Goal: Information Seeking & Learning: Learn about a topic

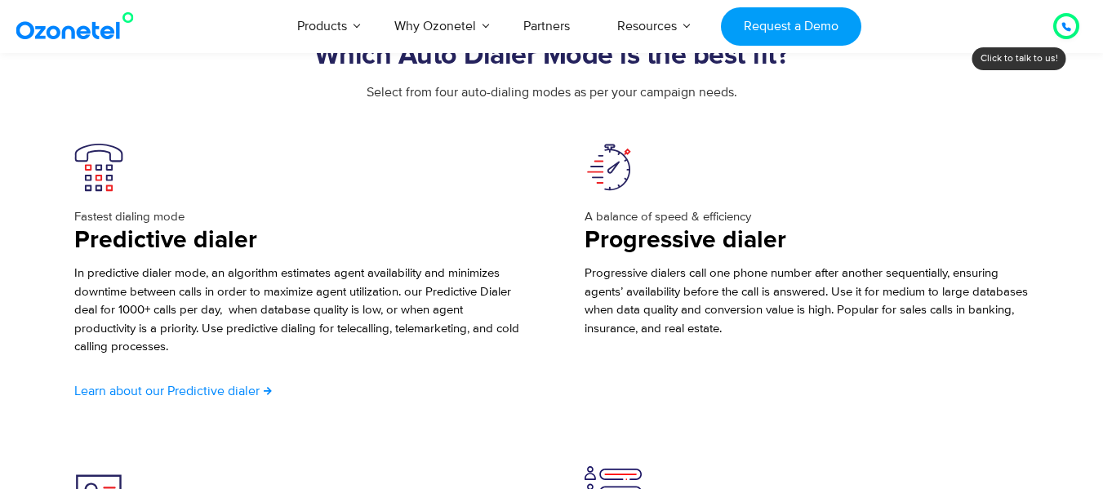
scroll to position [2780, 0]
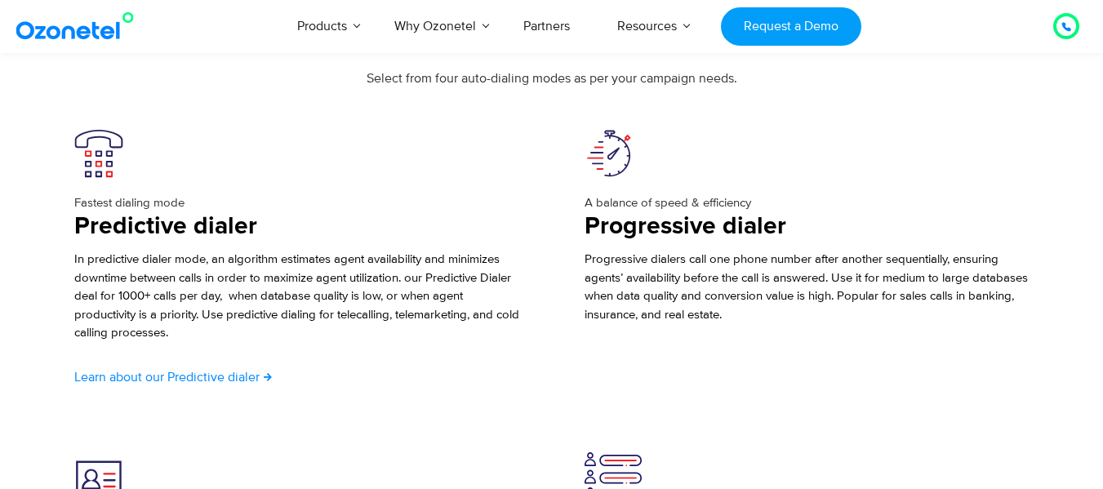
click at [244, 377] on span "Learn about our Predictive dialer" at bounding box center [166, 377] width 185 height 13
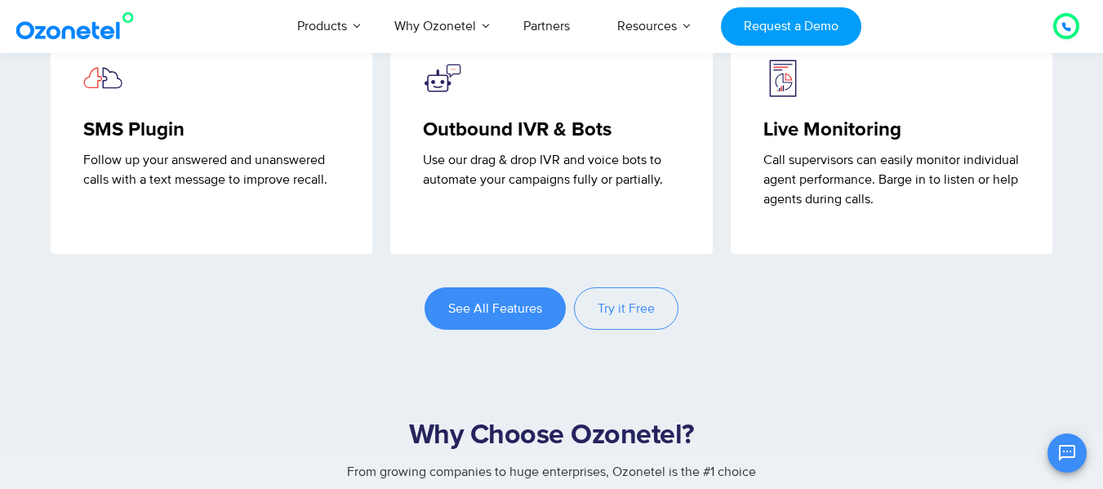
scroll to position [4433, 0]
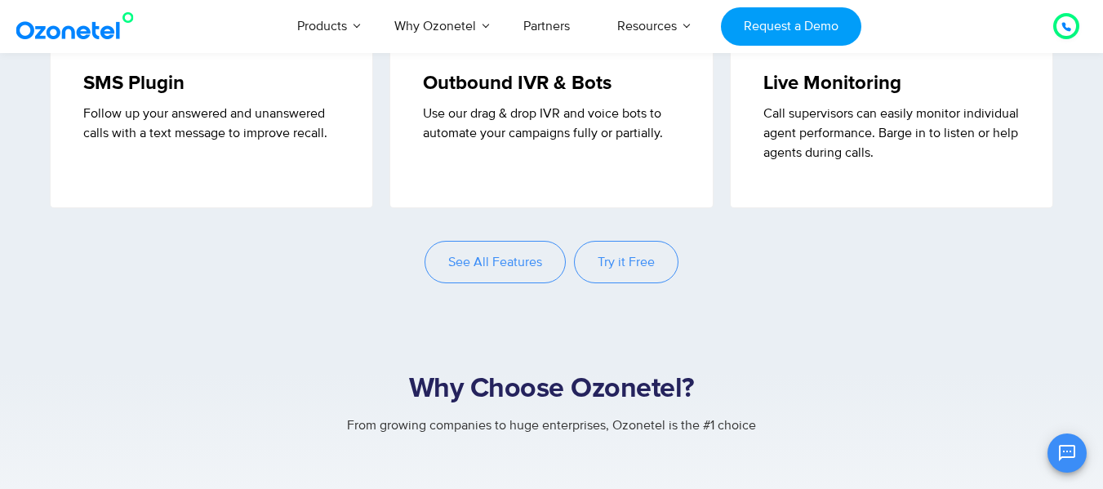
click at [525, 269] on span "See All Features" at bounding box center [495, 262] width 94 height 13
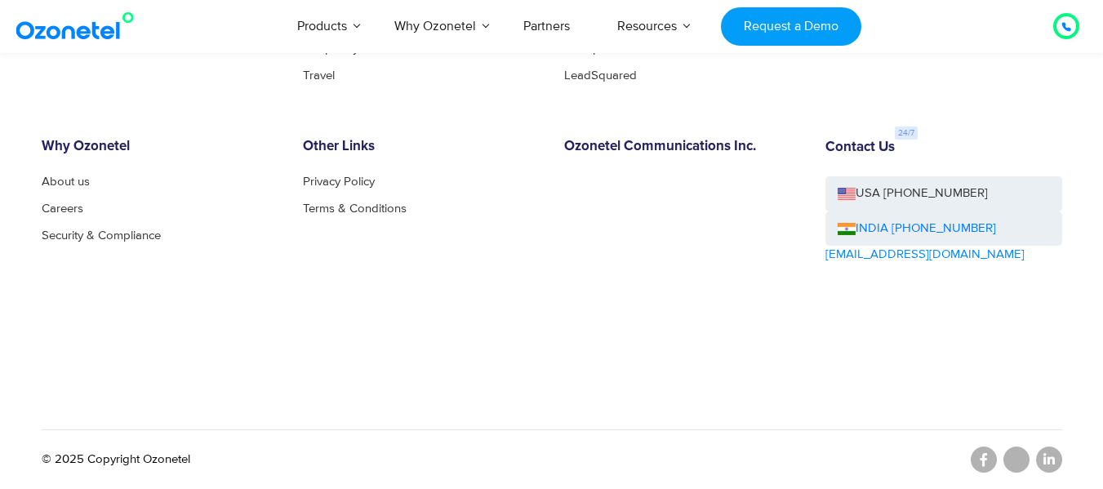
scroll to position [3717, 0]
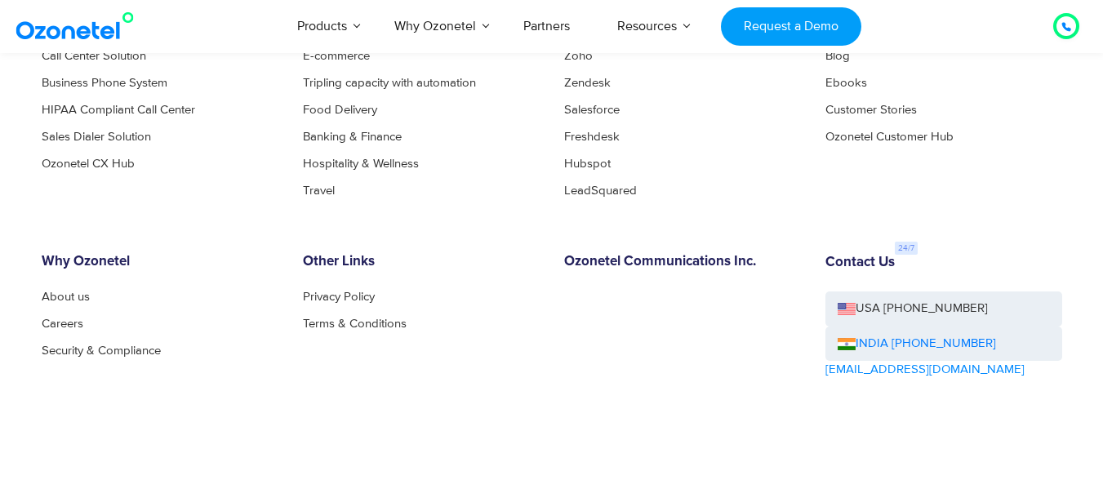
drag, startPoint x: 1106, startPoint y: 47, endPoint x: 1114, endPoint y: -12, distance: 60.1
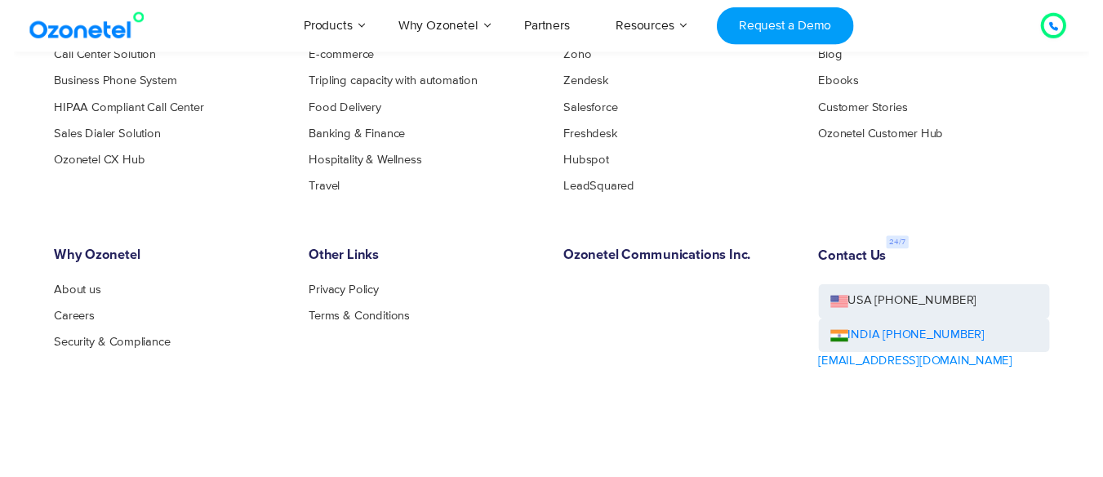
scroll to position [0, 0]
